Goal: Transaction & Acquisition: Purchase product/service

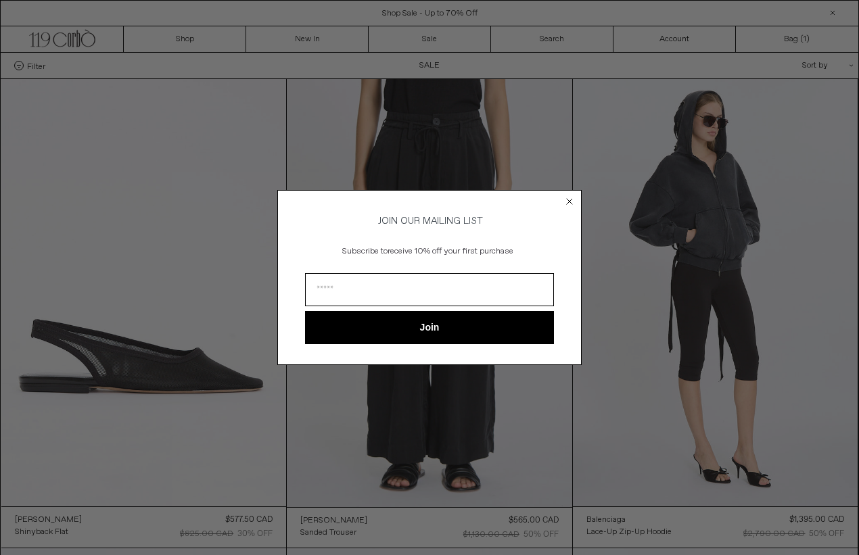
click at [570, 202] on circle "Close dialog" at bounding box center [570, 202] width 13 height 13
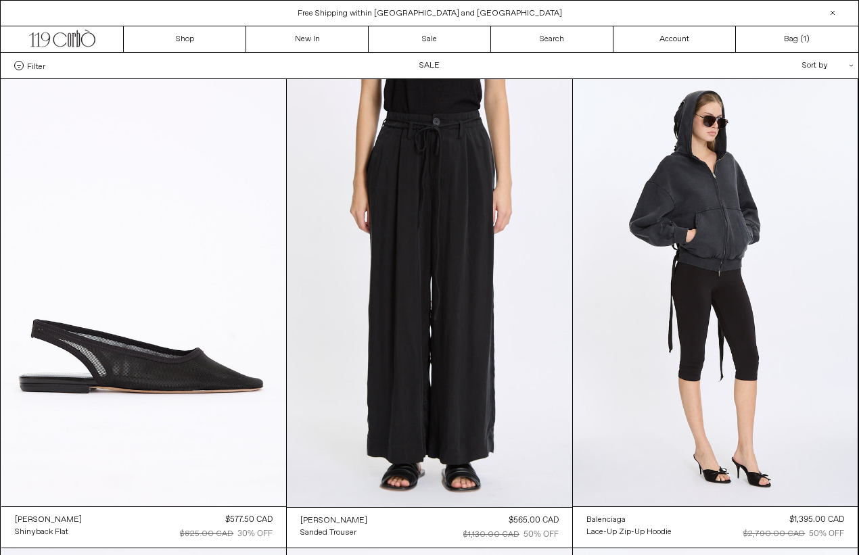
click at [825, 61] on div "Sort by .cls-1{fill:#231f20}" at bounding box center [784, 66] width 122 height 26
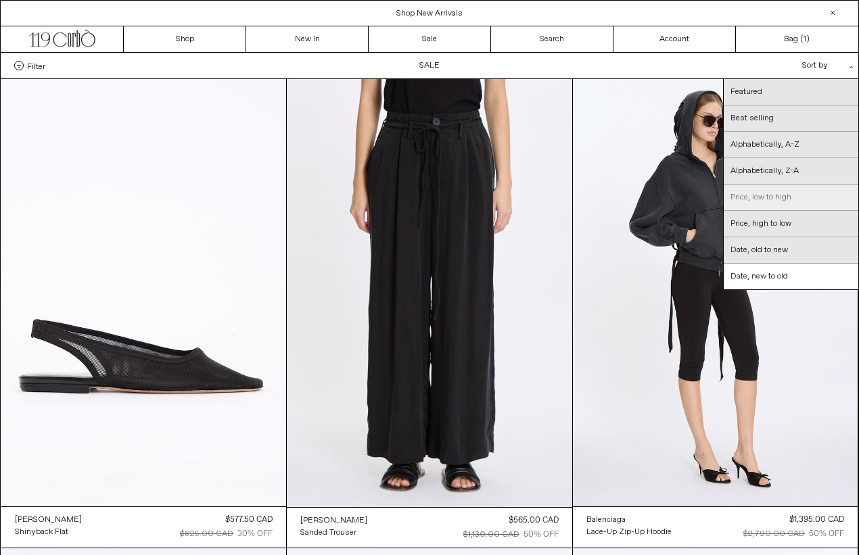
click at [760, 199] on link "Price, low to high" at bounding box center [791, 198] width 135 height 26
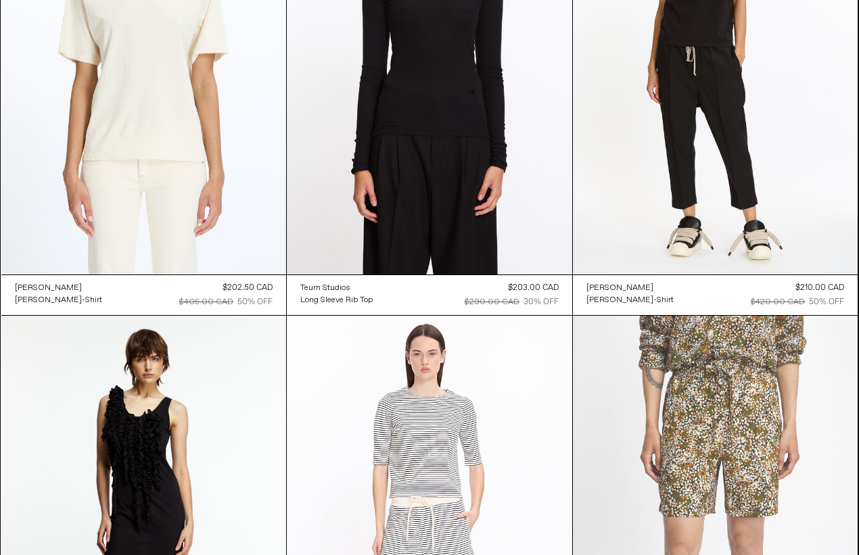
scroll to position [3483, 0]
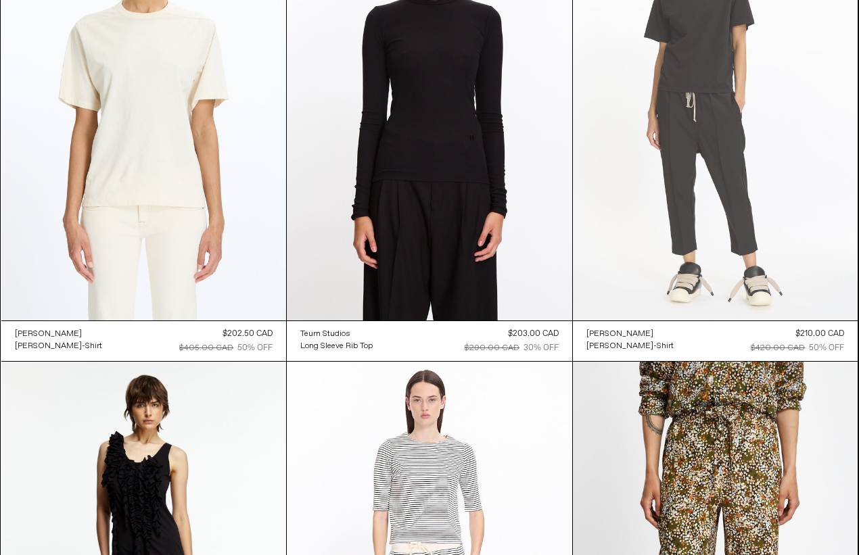
click at [723, 145] on at bounding box center [715, 106] width 285 height 428
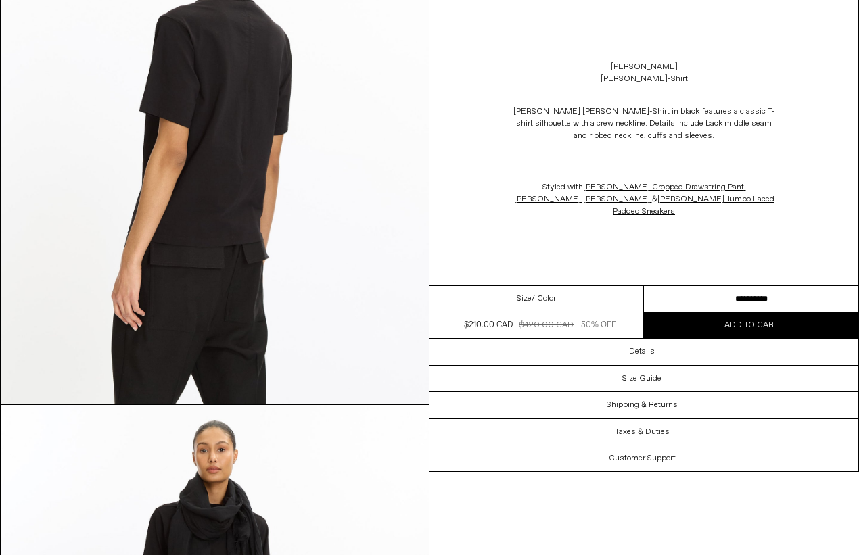
scroll to position [1940, 0]
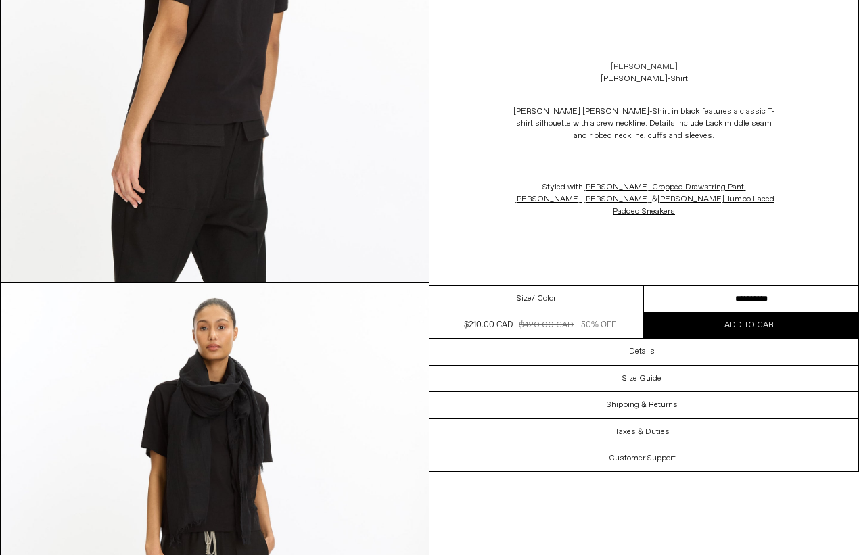
click at [647, 66] on link "[PERSON_NAME]" at bounding box center [644, 67] width 67 height 12
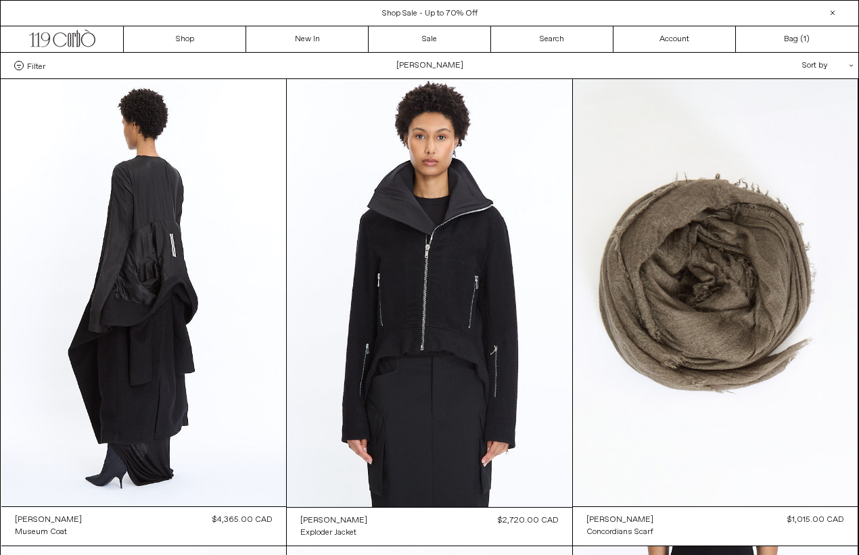
click at [825, 64] on div "Sort by .cls-1{fill:#231f20}" at bounding box center [784, 66] width 122 height 26
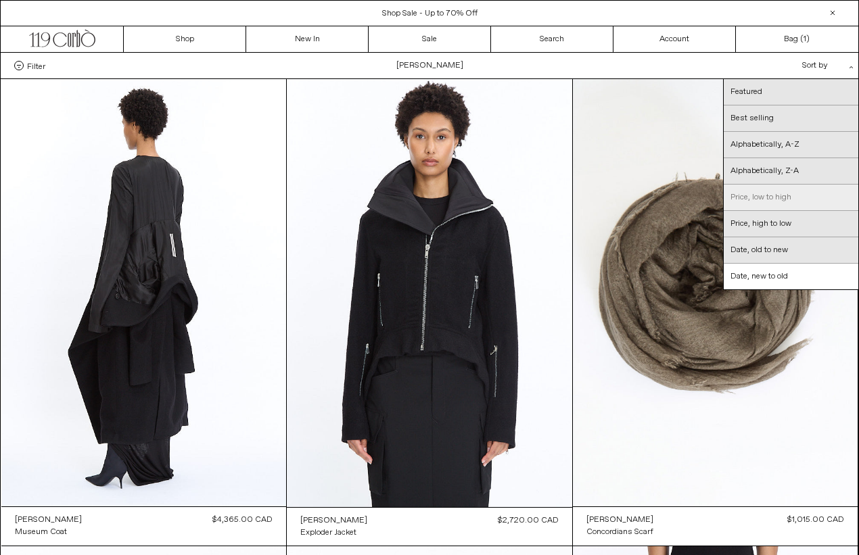
click at [760, 193] on link "Price, low to high" at bounding box center [791, 198] width 135 height 26
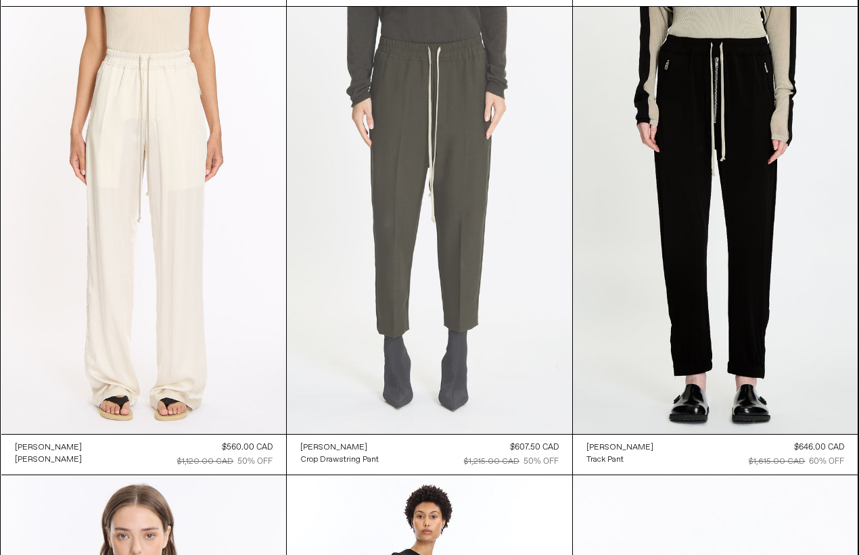
scroll to position [3840, 0]
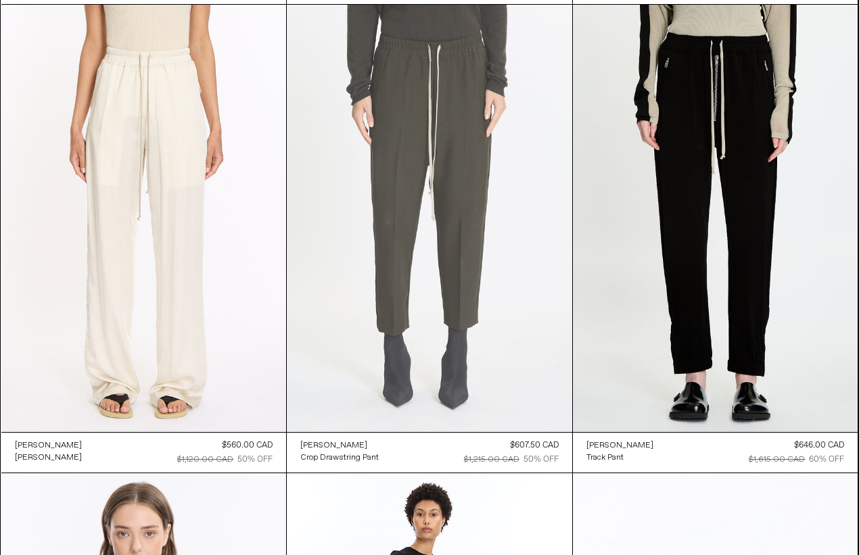
click at [378, 336] on at bounding box center [429, 219] width 285 height 428
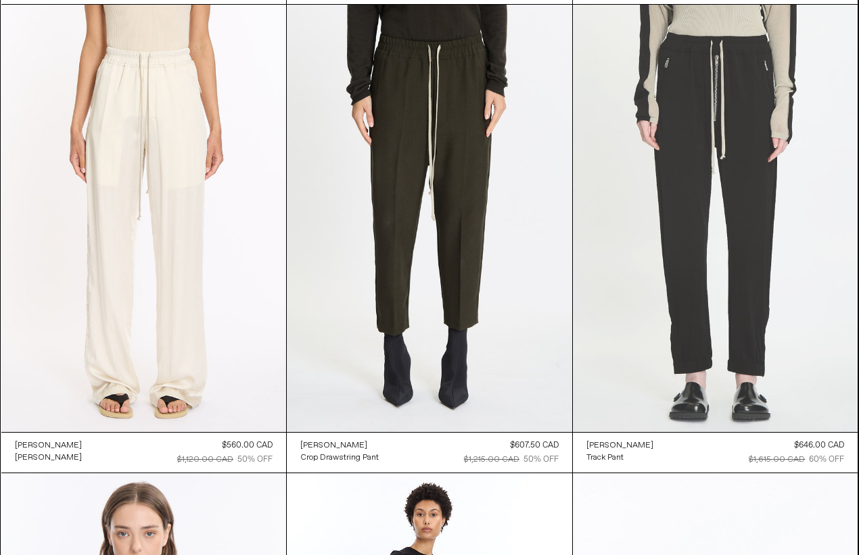
click at [651, 273] on at bounding box center [715, 219] width 285 height 428
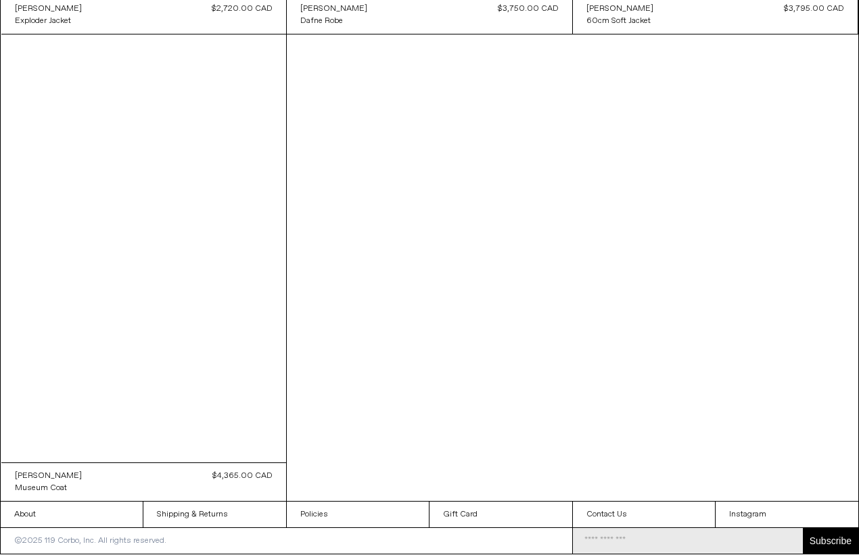
scroll to position [6152, 0]
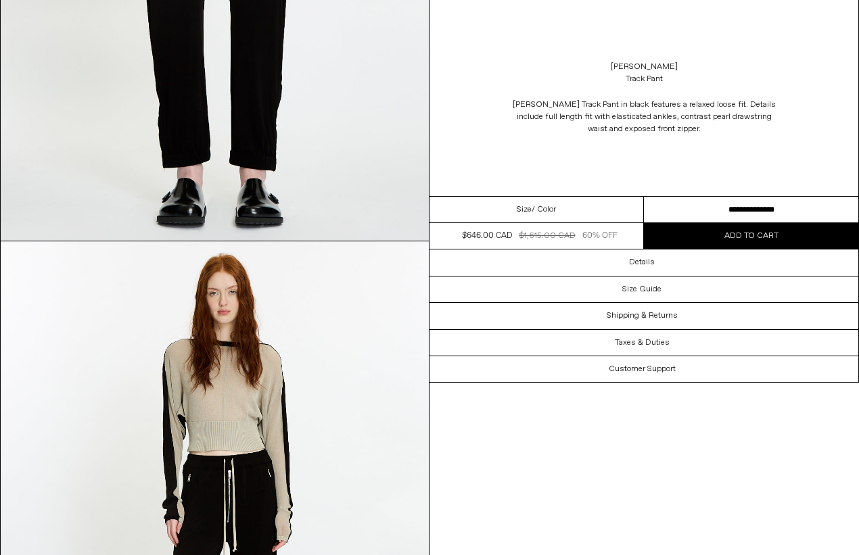
scroll to position [375, 0]
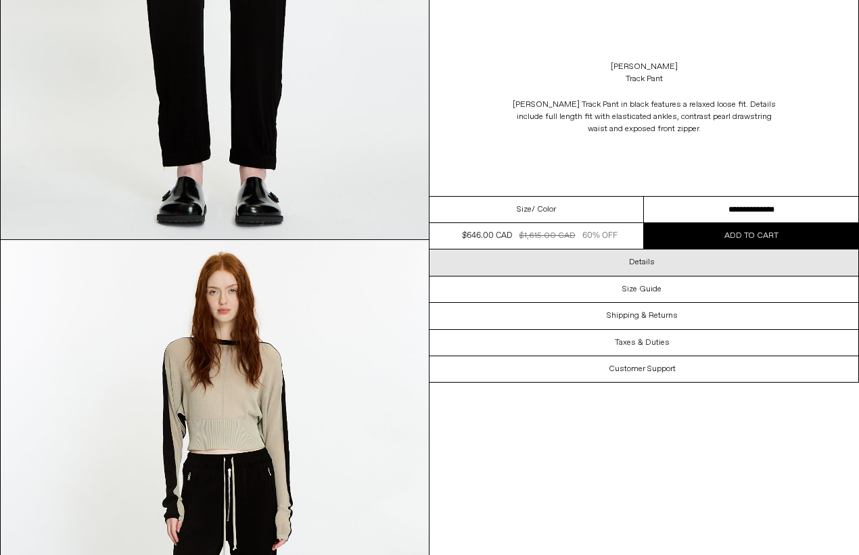
click at [673, 267] on div "Details" at bounding box center [644, 263] width 429 height 26
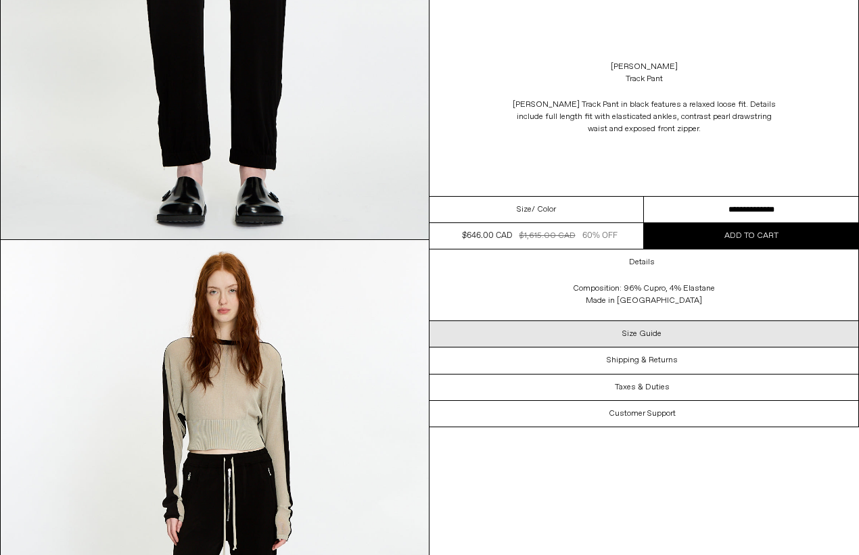
click at [654, 344] on div "Size Guide" at bounding box center [644, 334] width 429 height 26
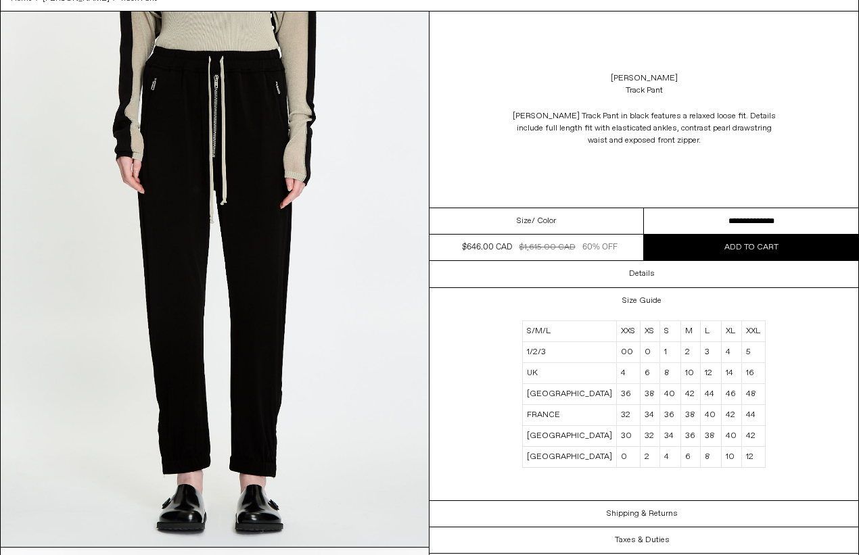
scroll to position [69, 0]
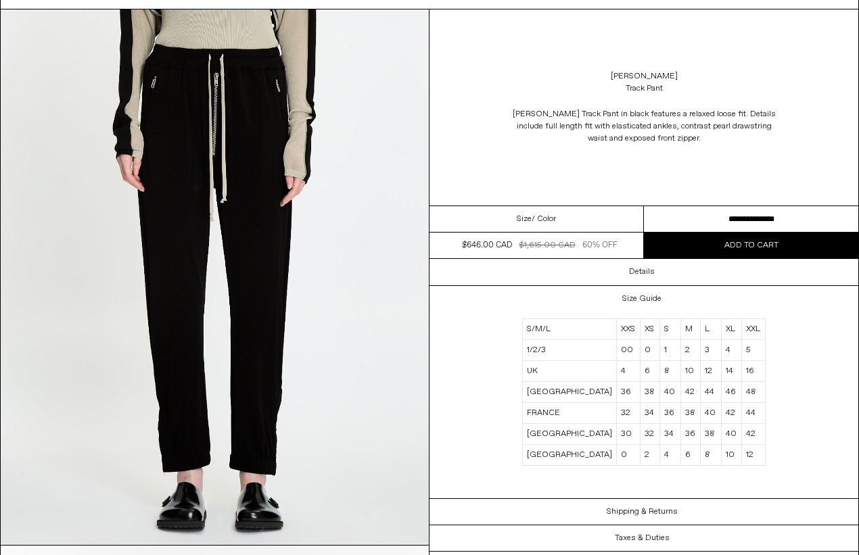
click at [268, 285] on img at bounding box center [215, 277] width 428 height 536
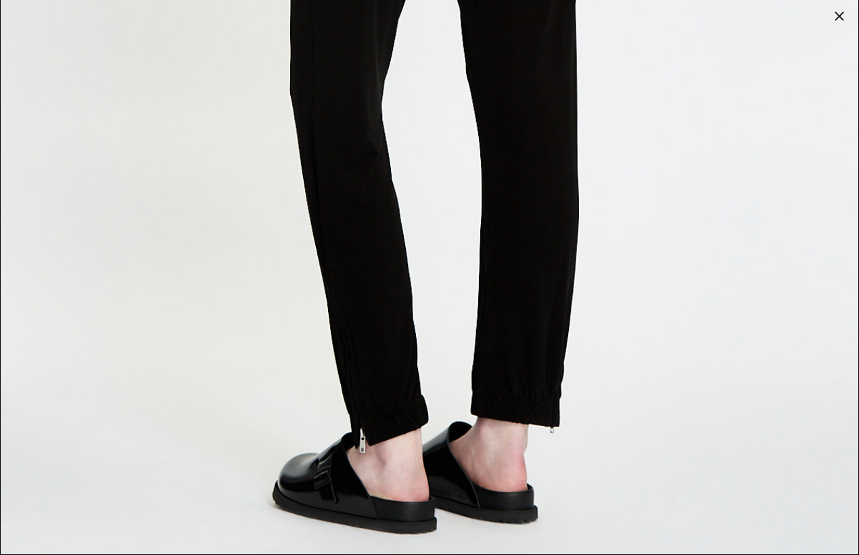
scroll to position [3738, 0]
click at [839, 15] on div at bounding box center [839, 16] width 19 height 19
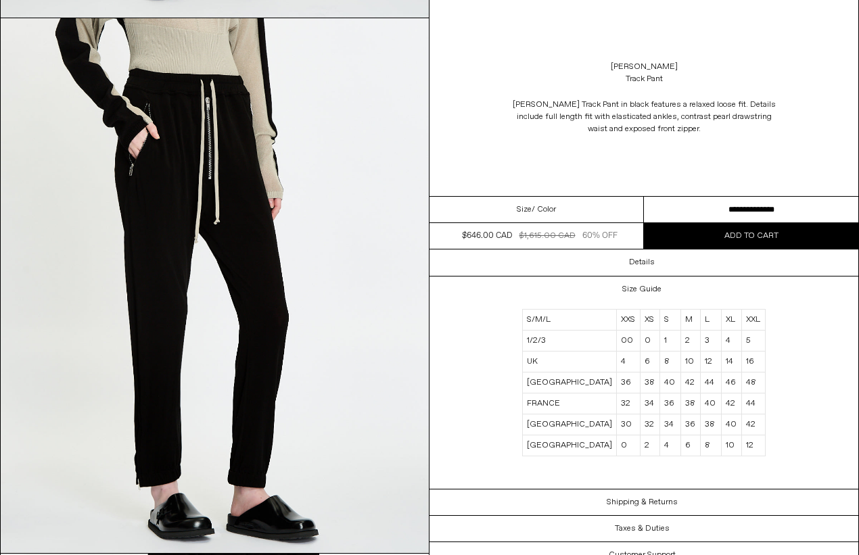
scroll to position [1177, 0]
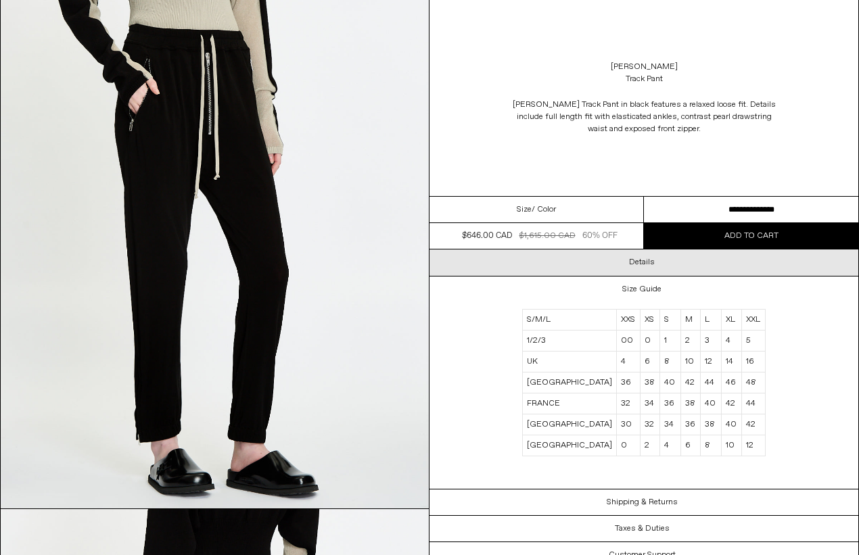
click at [622, 263] on div "Details" at bounding box center [644, 263] width 429 height 26
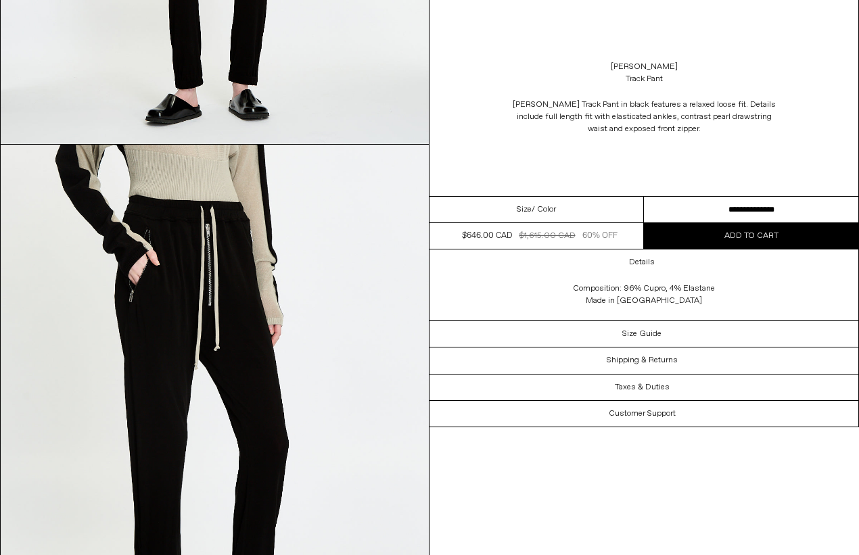
scroll to position [1082, 0]
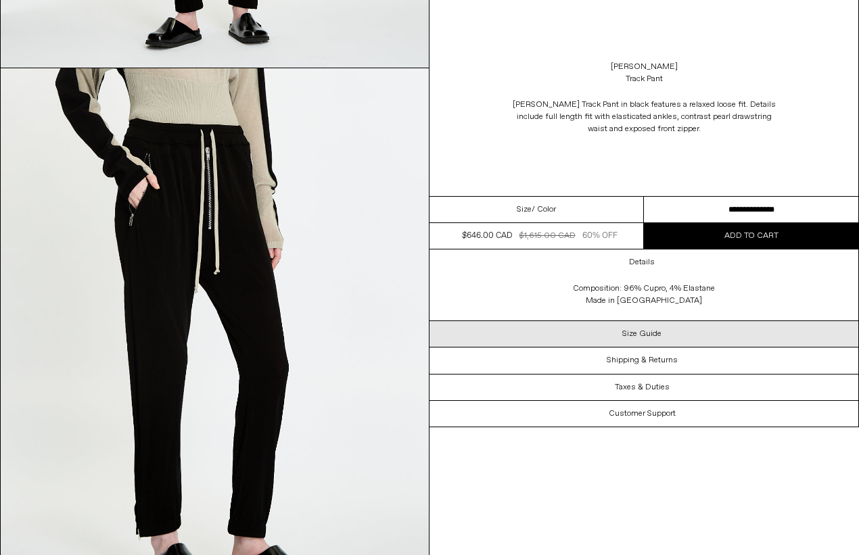
click at [675, 336] on div "Size Guide" at bounding box center [644, 334] width 429 height 26
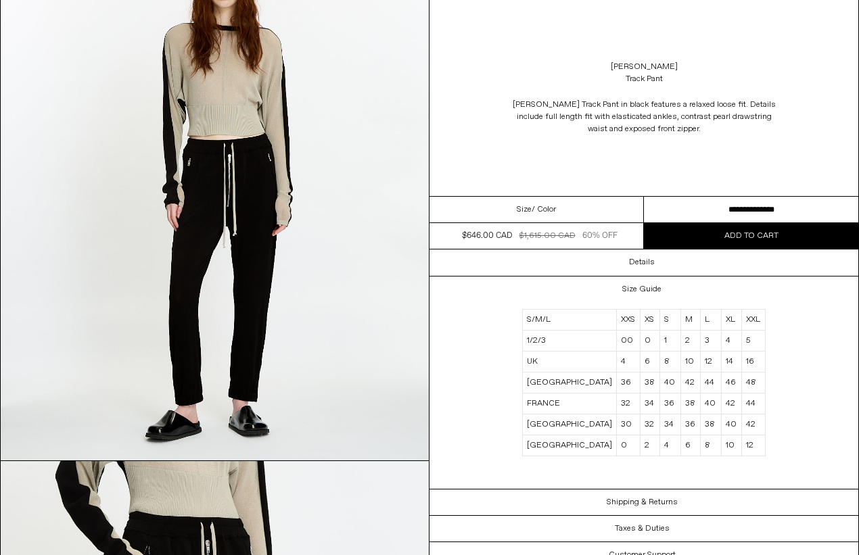
scroll to position [695, 0]
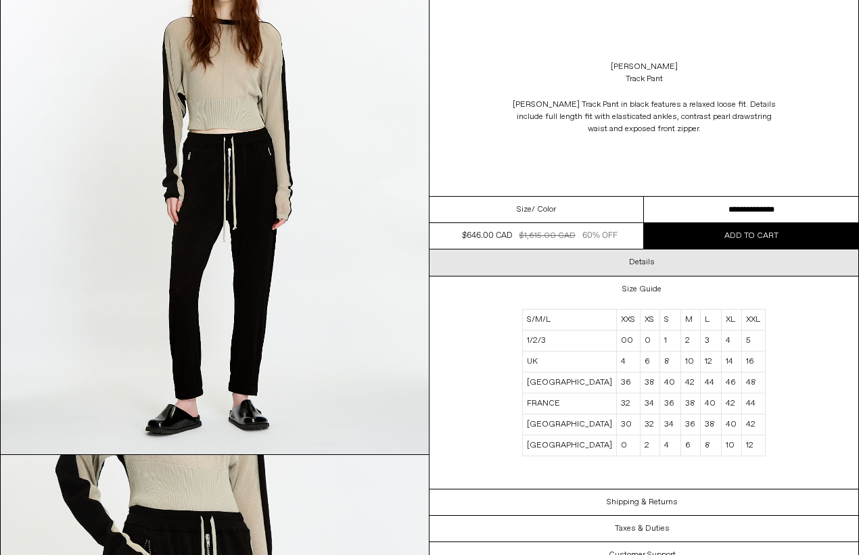
click at [629, 254] on div "Details" at bounding box center [644, 263] width 429 height 26
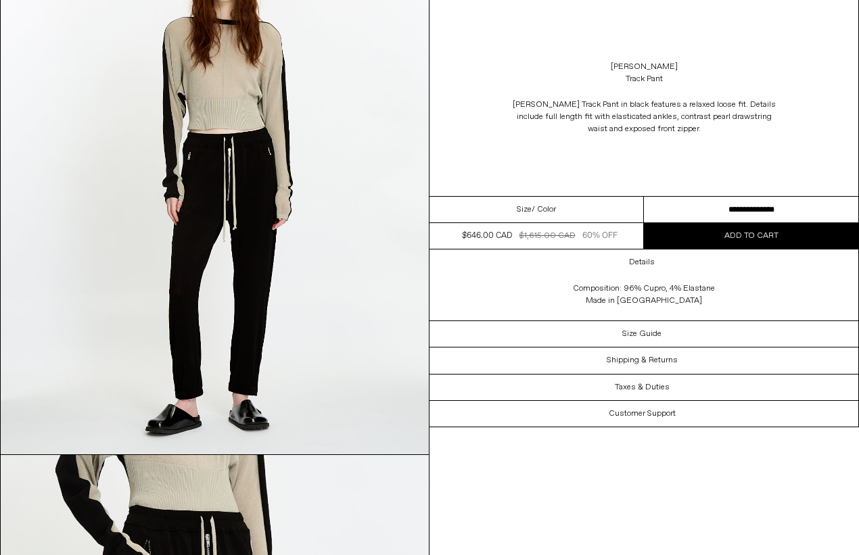
drag, startPoint x: 716, startPoint y: 287, endPoint x: 625, endPoint y: 286, distance: 91.3
click at [625, 286] on div "Composition: 96% Cupro, 4% Elastane Made in Italy" at bounding box center [644, 298] width 271 height 45
copy div "96% Cupro, 4% Elastane"
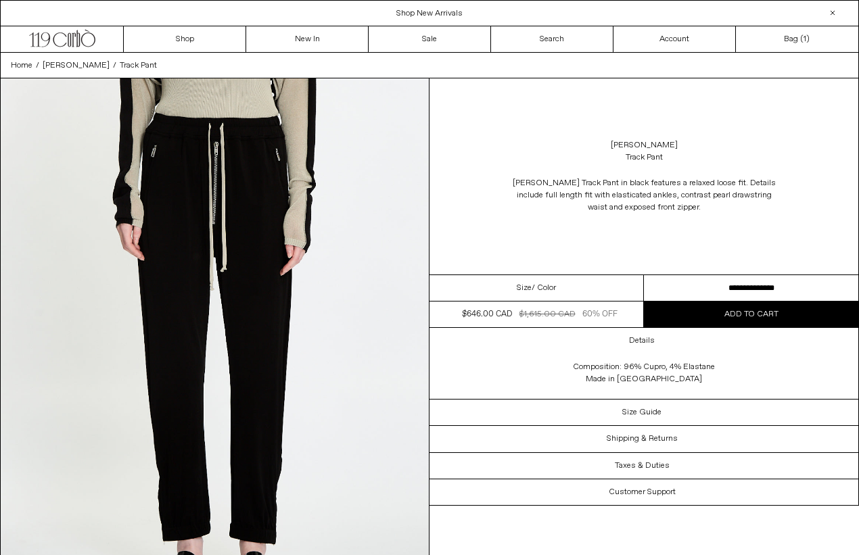
scroll to position [0, 0]
click at [81, 45] on icon ".cls-1, .cls-2 { fill: #231f20; stroke: #231f20; stroke-miterlimit: 10; stroke-…" at bounding box center [62, 37] width 66 height 20
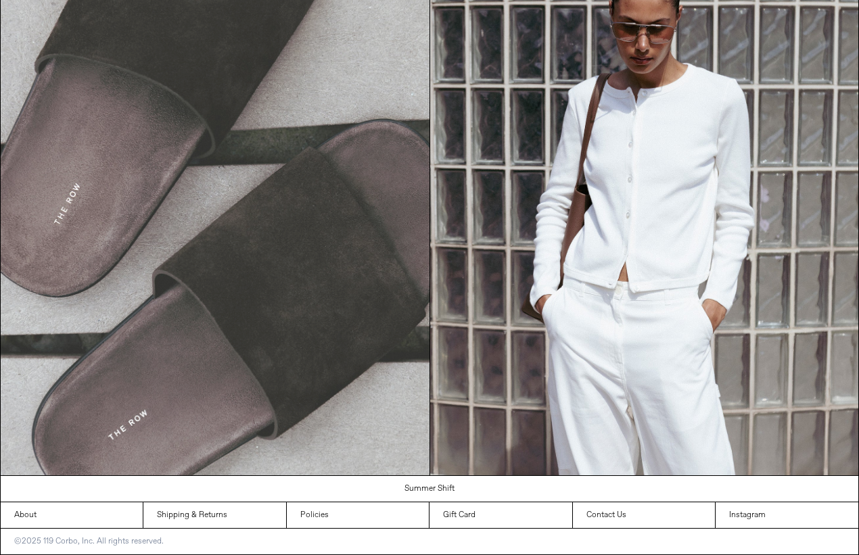
scroll to position [1267, 0]
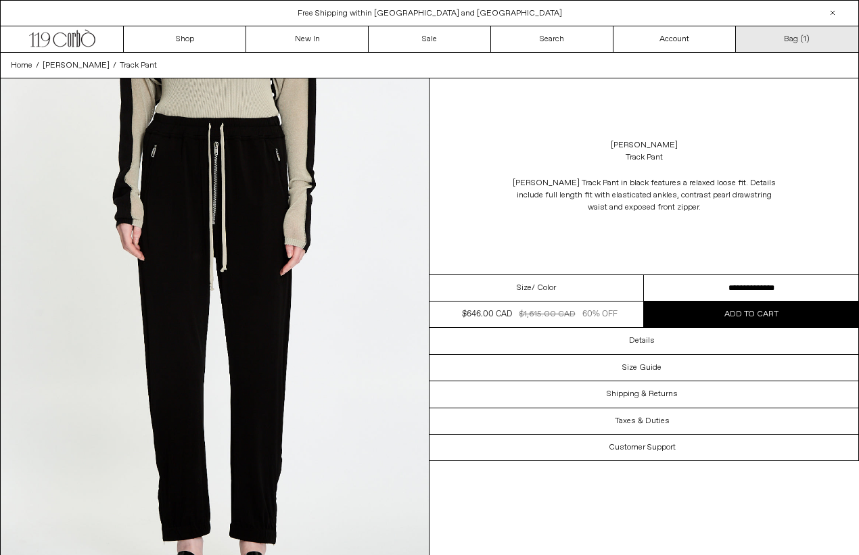
click at [789, 39] on link "Bag ( 1 )" at bounding box center [797, 39] width 122 height 26
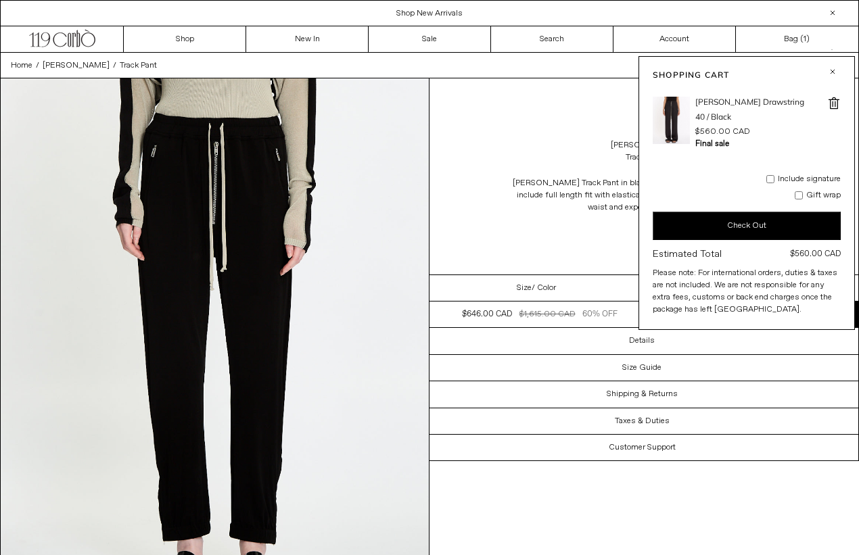
click at [720, 102] on h3 "[PERSON_NAME] Drawstring" at bounding box center [749, 103] width 109 height 12
click at [756, 216] on button "Check Out" at bounding box center [747, 226] width 188 height 28
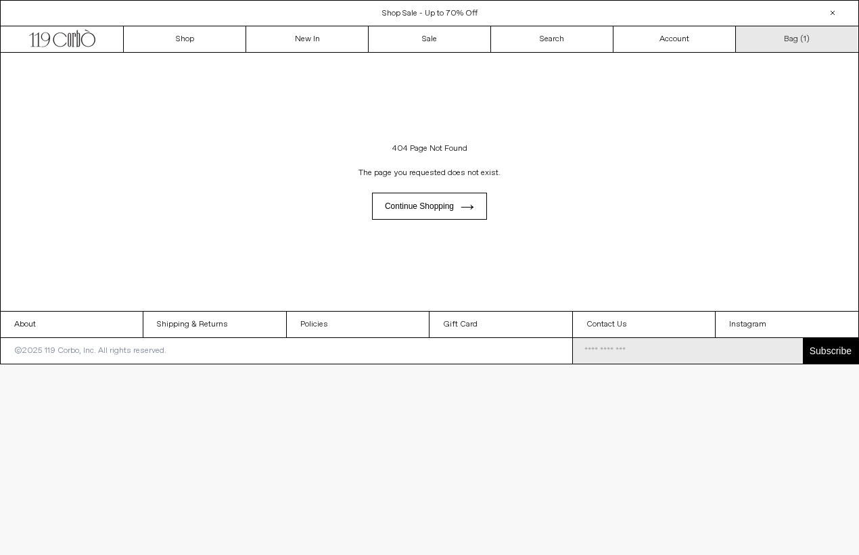
click at [783, 46] on link "Bag ( 1 )" at bounding box center [797, 39] width 122 height 26
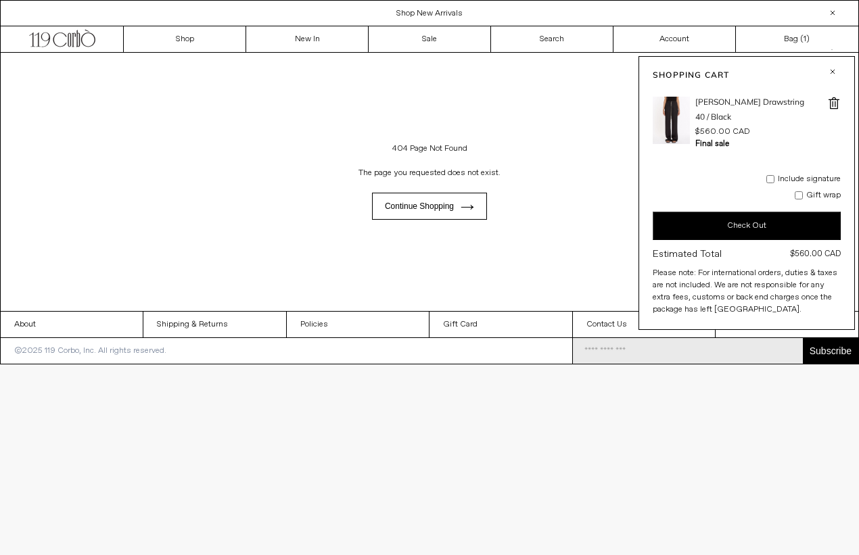
click at [704, 102] on h3 "[PERSON_NAME] Drawstring" at bounding box center [749, 103] width 109 height 12
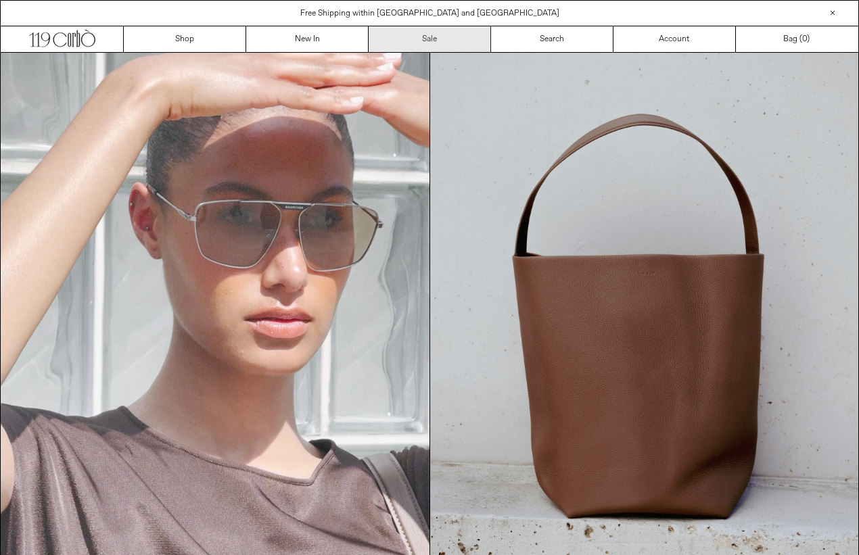
click at [414, 42] on link "Sale" at bounding box center [430, 39] width 122 height 26
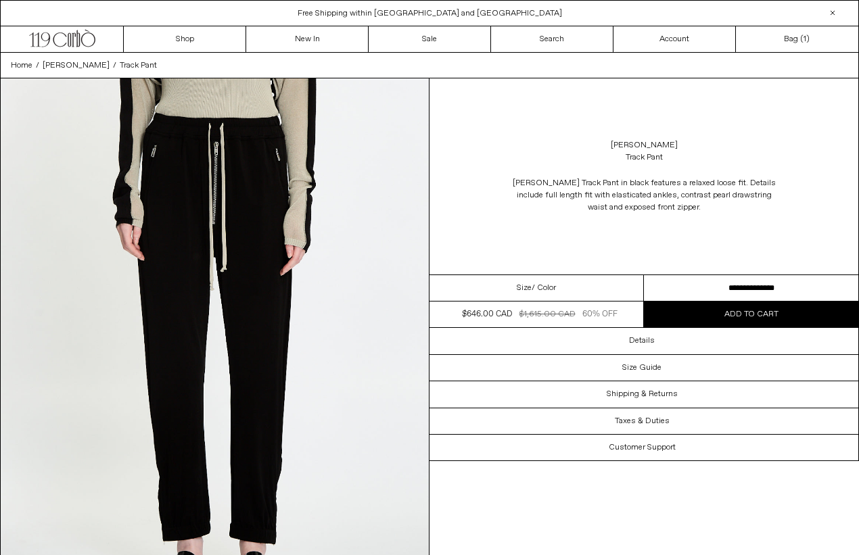
click at [727, 313] on span "Add to cart" at bounding box center [752, 314] width 54 height 11
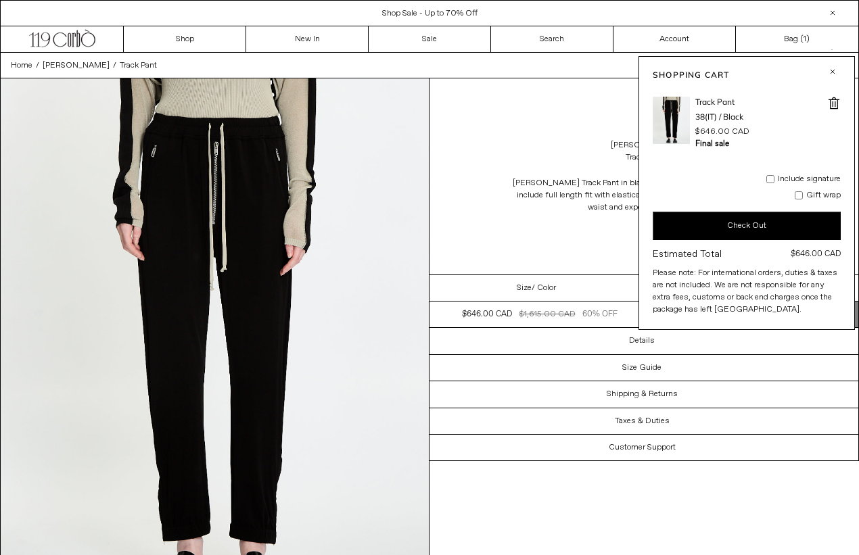
click at [735, 233] on button "Check Out" at bounding box center [747, 226] width 188 height 28
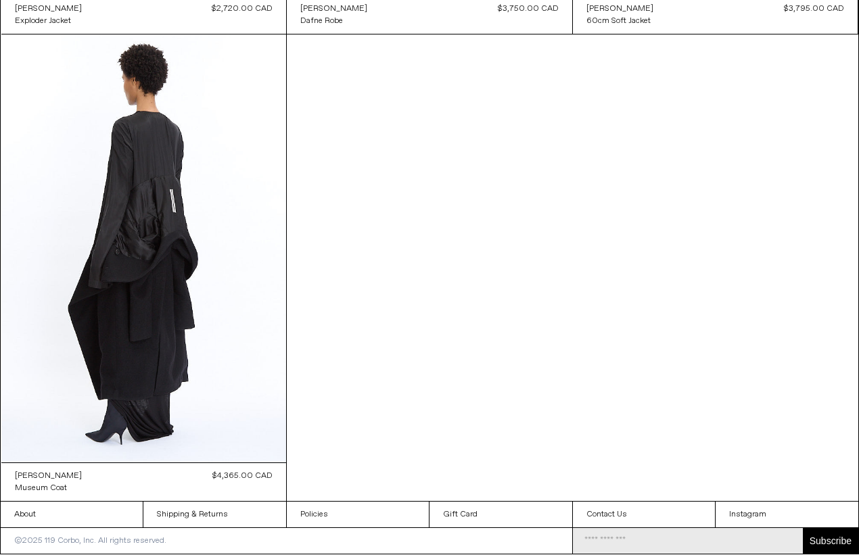
scroll to position [6152, 0]
click at [734, 511] on link "Instagram" at bounding box center [787, 515] width 143 height 26
